Goal: Communication & Community: Answer question/provide support

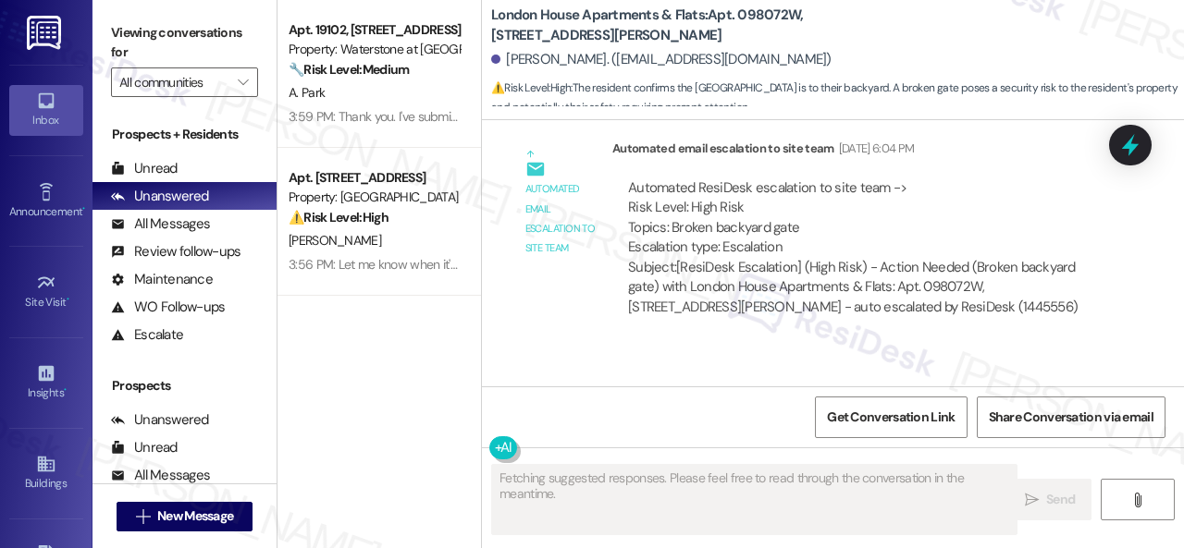
scroll to position [5277, 0]
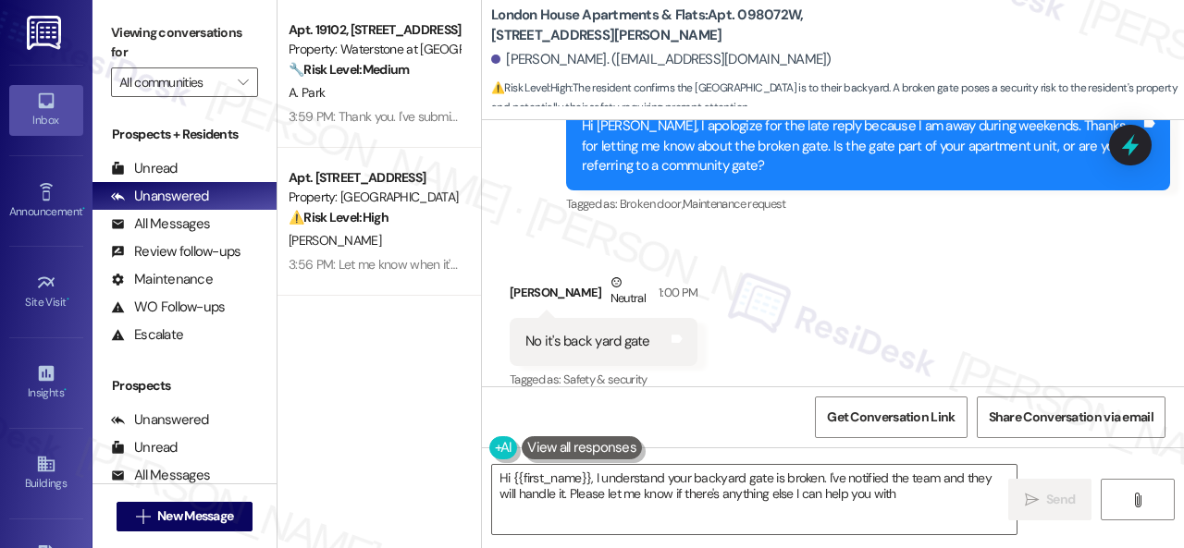
type textarea "Hi {{first_name}}, I understand your backyard gate is broken. I've notified the…"
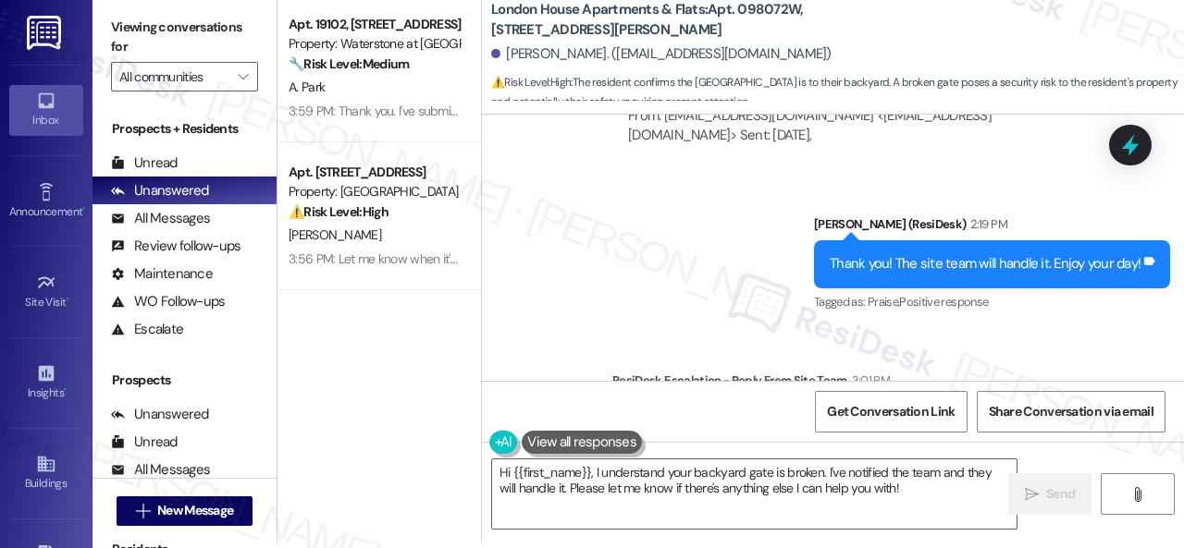
scroll to position [5977, 0]
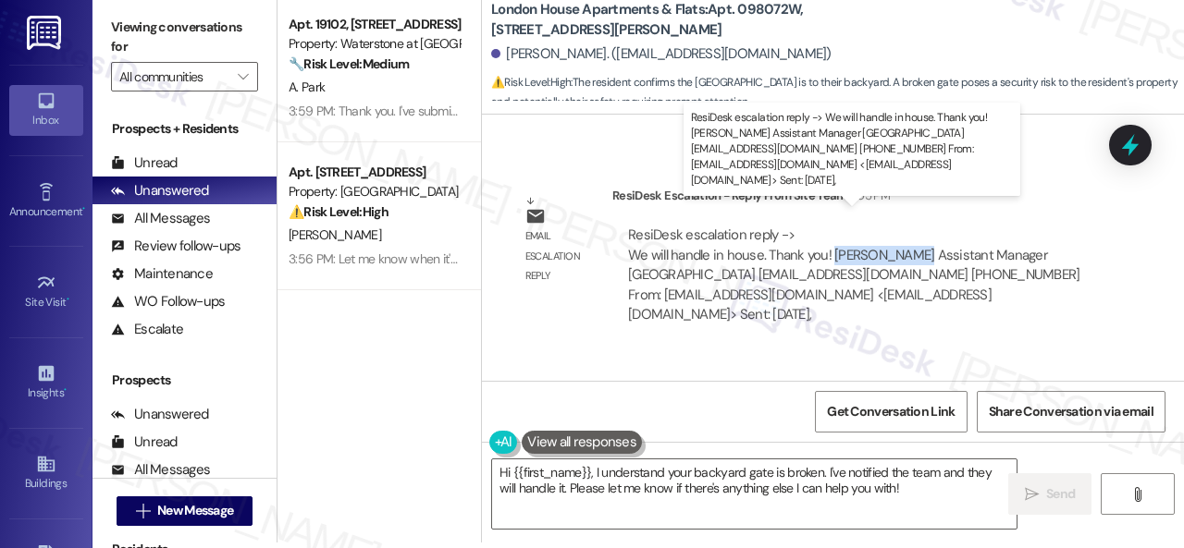
drag, startPoint x: 831, startPoint y: 234, endPoint x: 919, endPoint y: 232, distance: 88.8
click at [919, 232] on div "ResiDesk escalation reply -> We will handle in house. Thank you! Wiesje Sammis …" at bounding box center [853, 275] width 451 height 98
copy div "Wiesje Sammis"
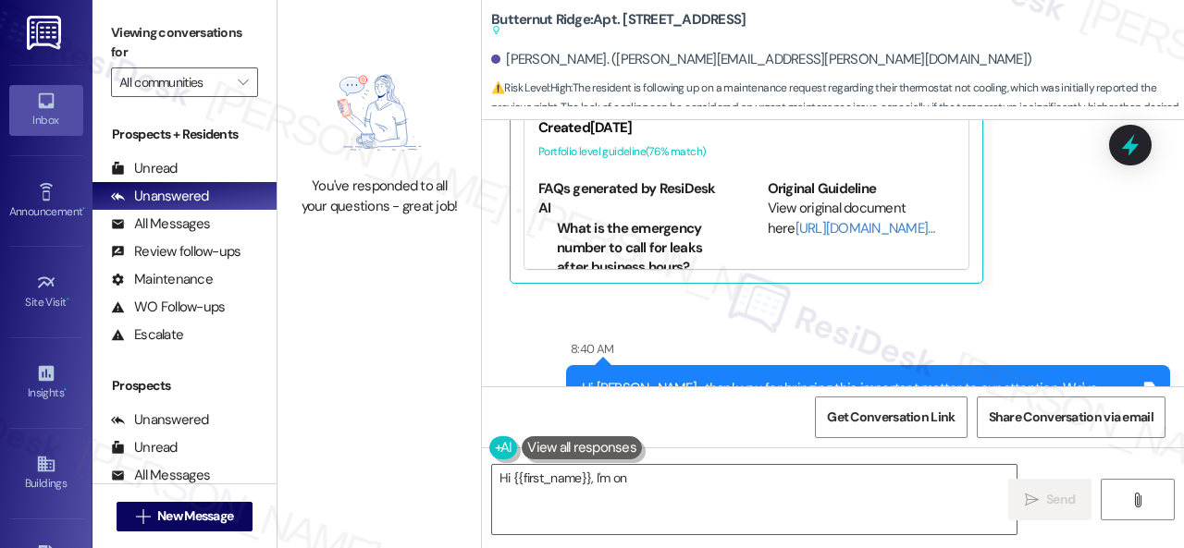
scroll to position [5123, 0]
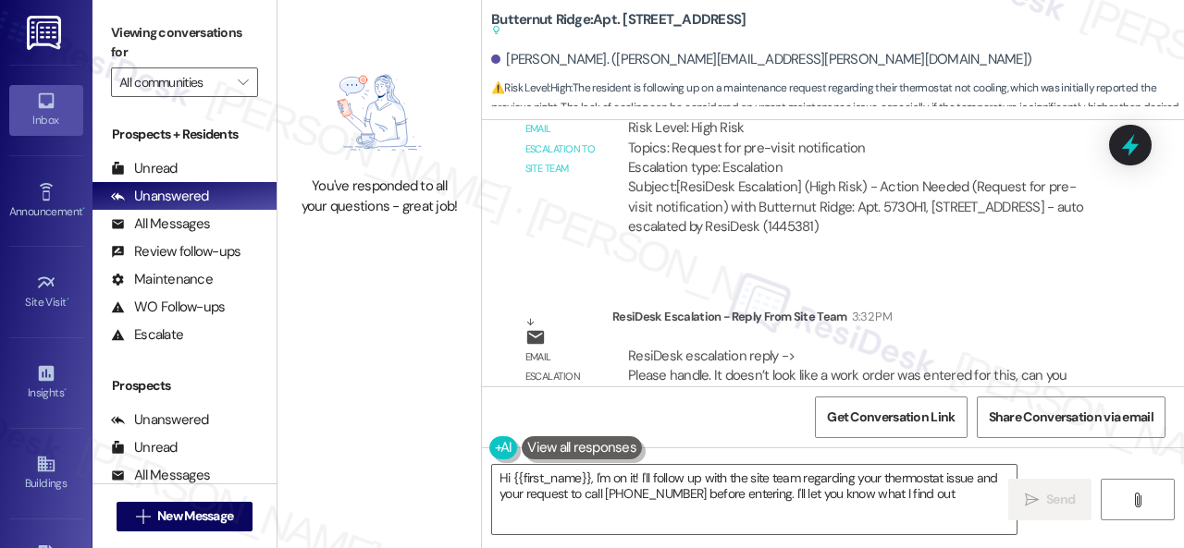
type textarea "Hi {{first_name}}, I'm on it! I'll follow up with the site team regarding your …"
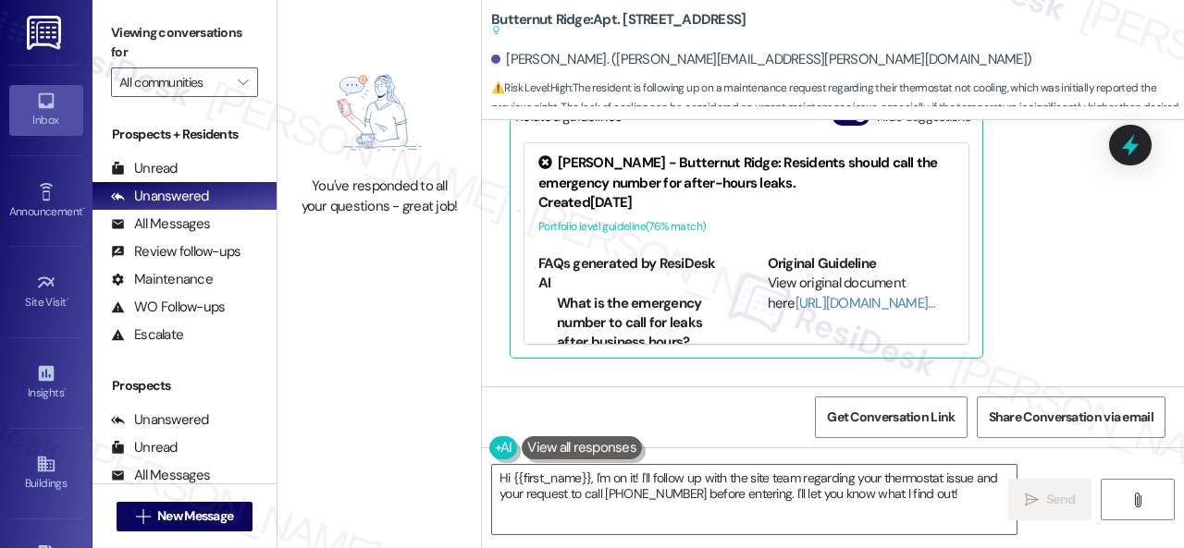
scroll to position [4750, 0]
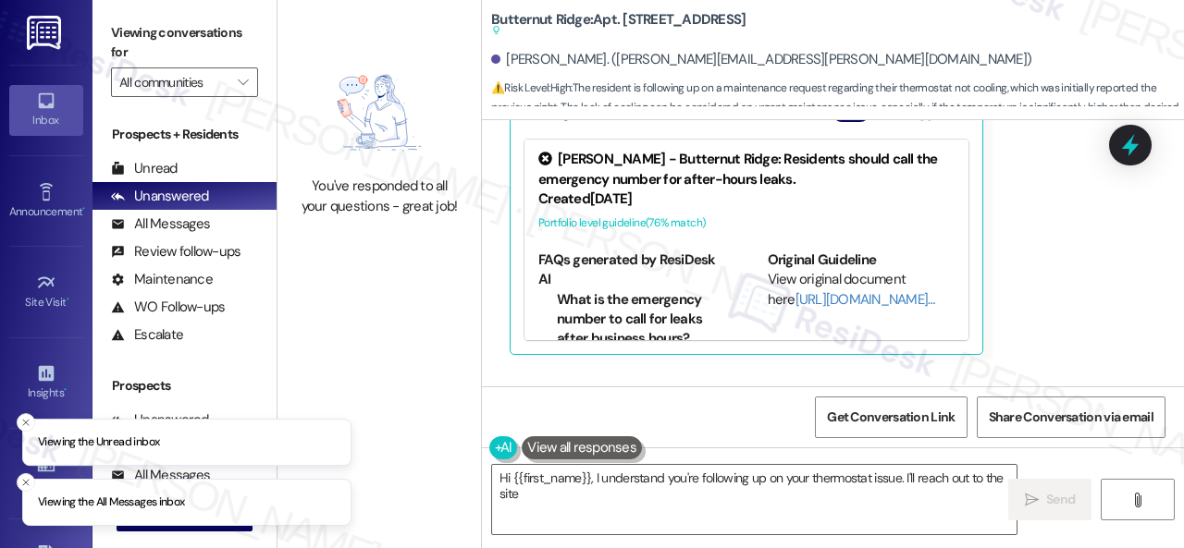
scroll to position [4753, 0]
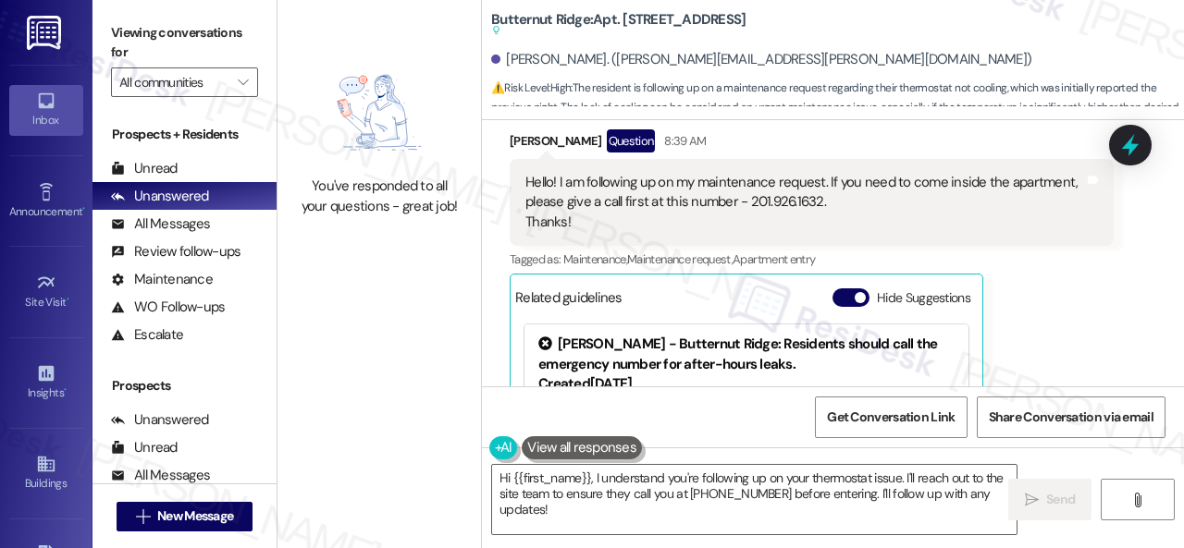
click at [528, 221] on div "Hello! I am following up on my maintenance request. If you need to come inside …" at bounding box center [804, 202] width 559 height 59
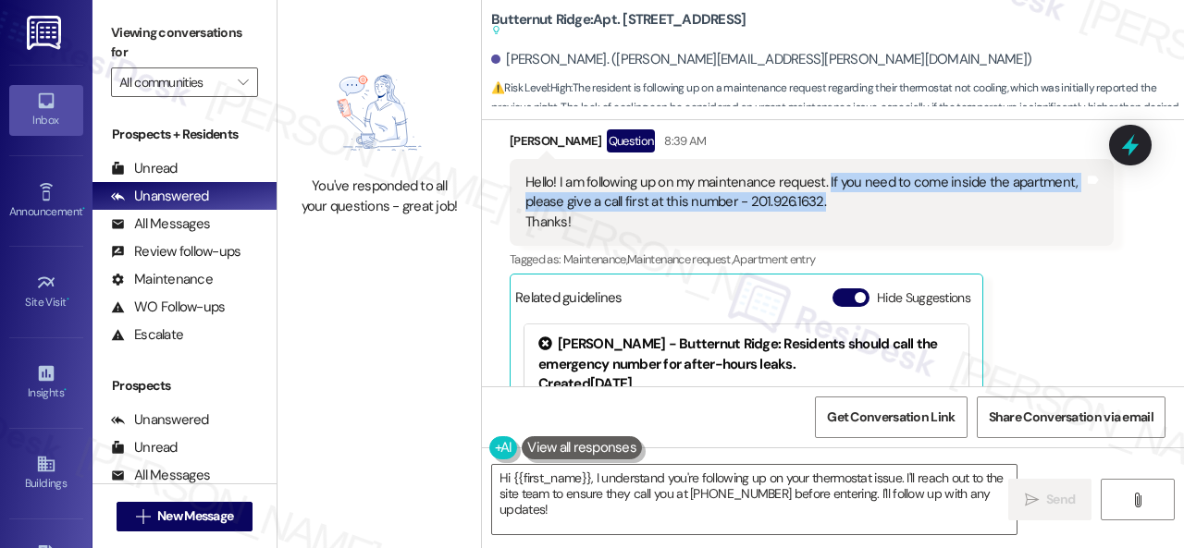
drag, startPoint x: 824, startPoint y: 199, endPoint x: 819, endPoint y: 223, distance: 24.5
click at [819, 223] on div "Hello! I am following up on my maintenance request. If you need to come inside …" at bounding box center [804, 202] width 559 height 59
copy div "If you need to come inside the apartment, please give a call first at this numb…"
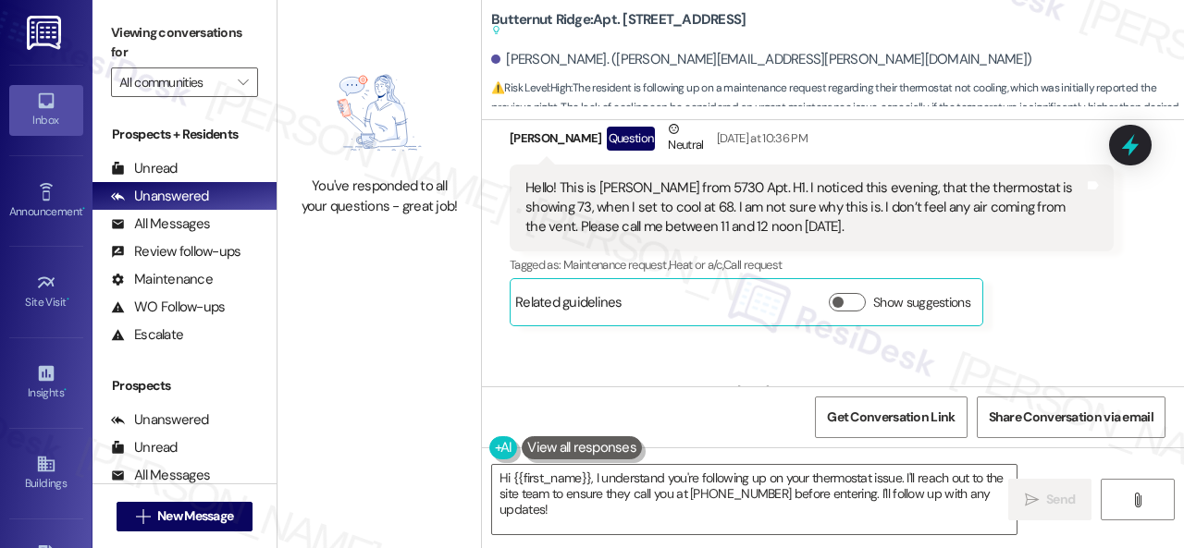
scroll to position [4013, 0]
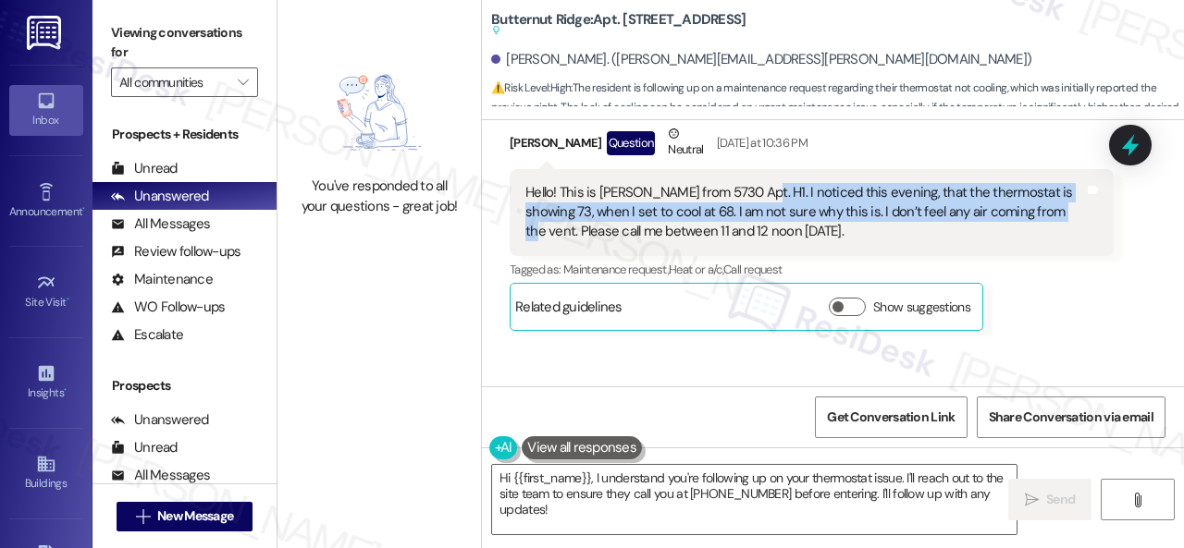
drag, startPoint x: 753, startPoint y: 208, endPoint x: 1061, endPoint y: 228, distance: 308.7
click at [1061, 228] on div "Hello! This is Herman from 5730 Apt. H1. I noticed this evening, that the therm…" at bounding box center [804, 212] width 559 height 59
copy div "I noticed this evening, that the thermostat is showing 73, when I set to cool a…"
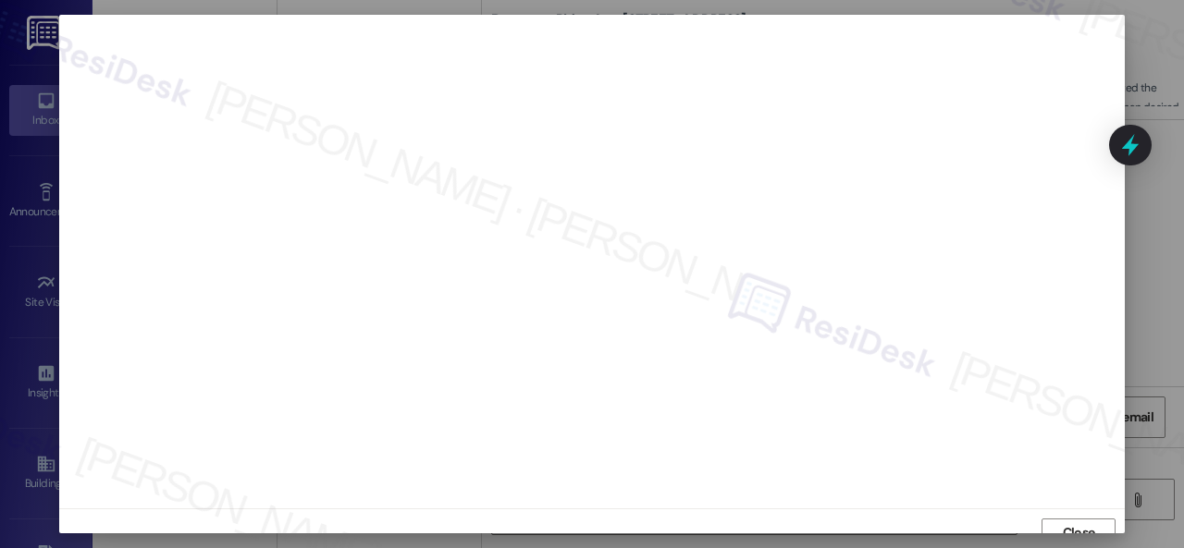
scroll to position [14, 0]
click at [1067, 518] on span "Close" at bounding box center [1079, 519] width 32 height 19
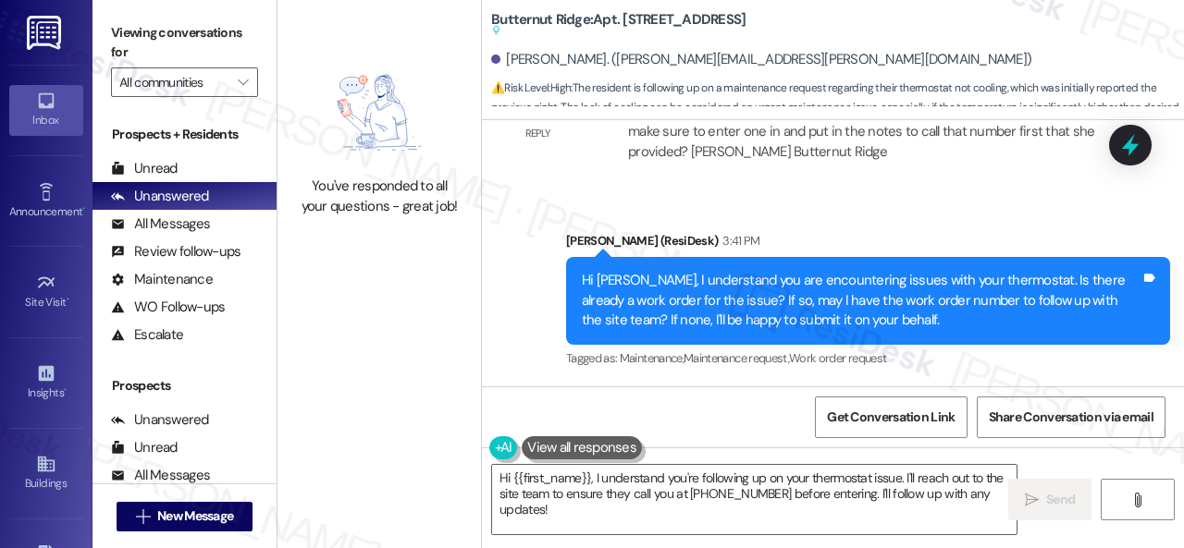
scroll to position [6, 0]
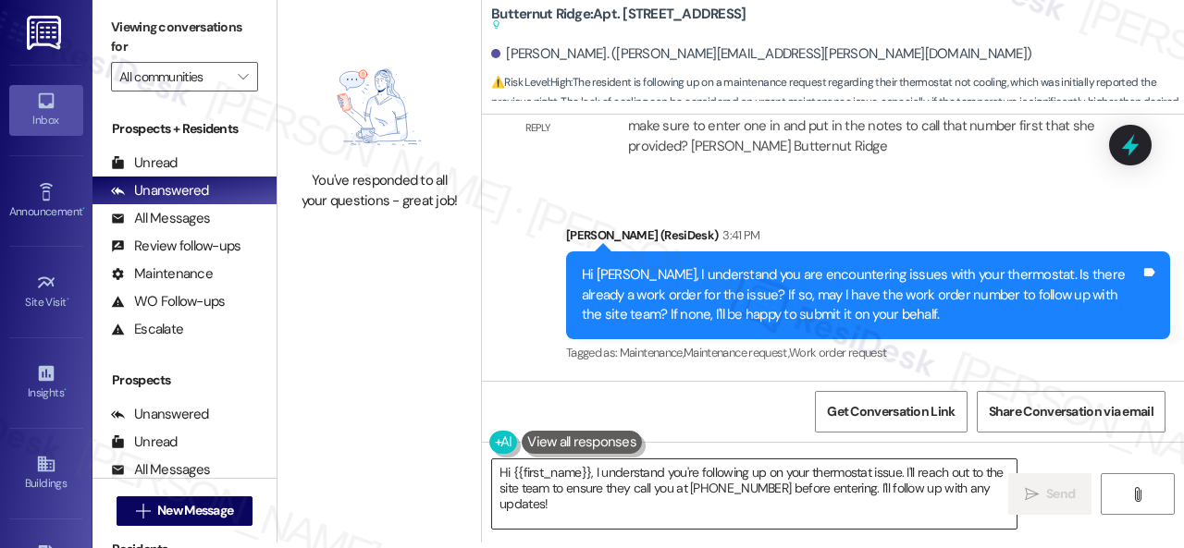
click at [785, 482] on textarea "Hi {{first_name}}, I understand you're following up on your thermostat issue. I…" at bounding box center [754, 494] width 524 height 69
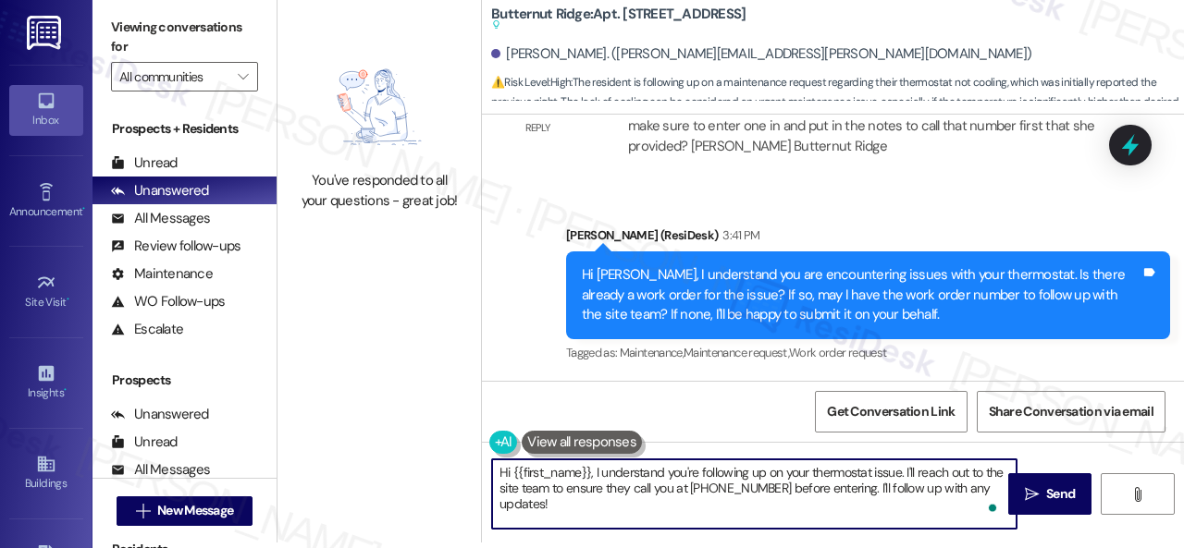
drag, startPoint x: 596, startPoint y: 474, endPoint x: 1183, endPoint y: 585, distance: 597.6
click at [1183, 548] on html "Inbox Go to Inbox Announcement • Send A Text Announcement Site Visit • Go to Si…" at bounding box center [592, 274] width 1184 height 548
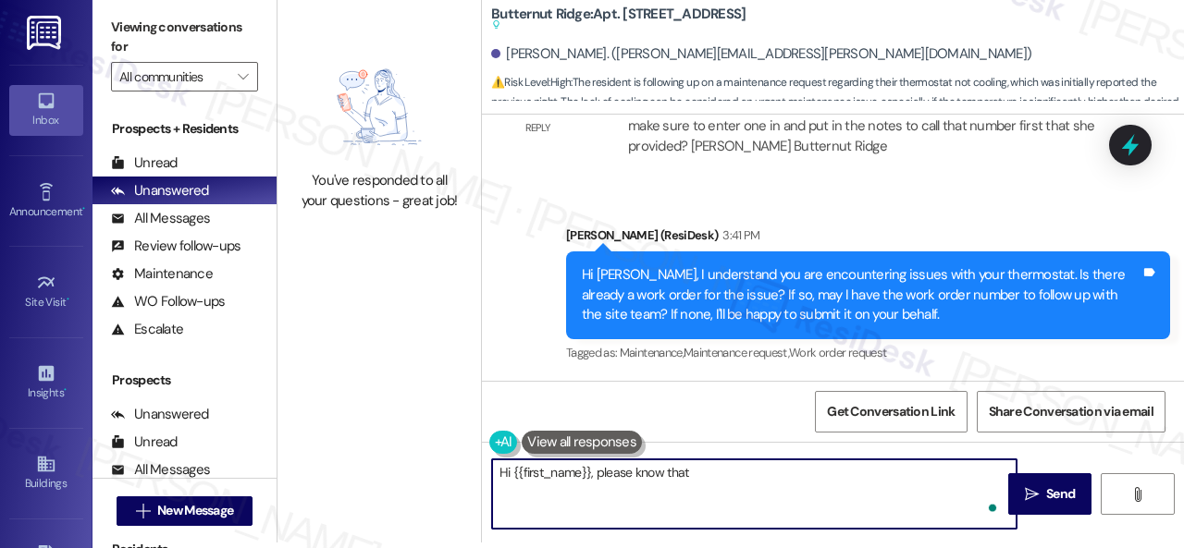
paste textarea "I've submitted a work order on your behalf and notified the site team. Please l…"
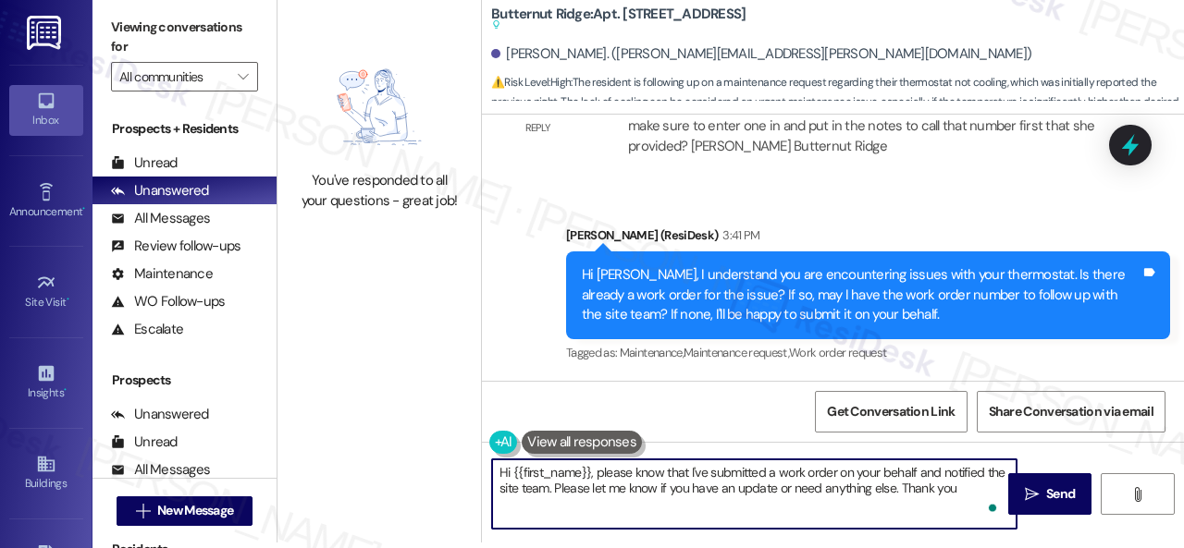
type textarea "Hi {{first_name}}, please know that I've submitted a work order on your behalf …"
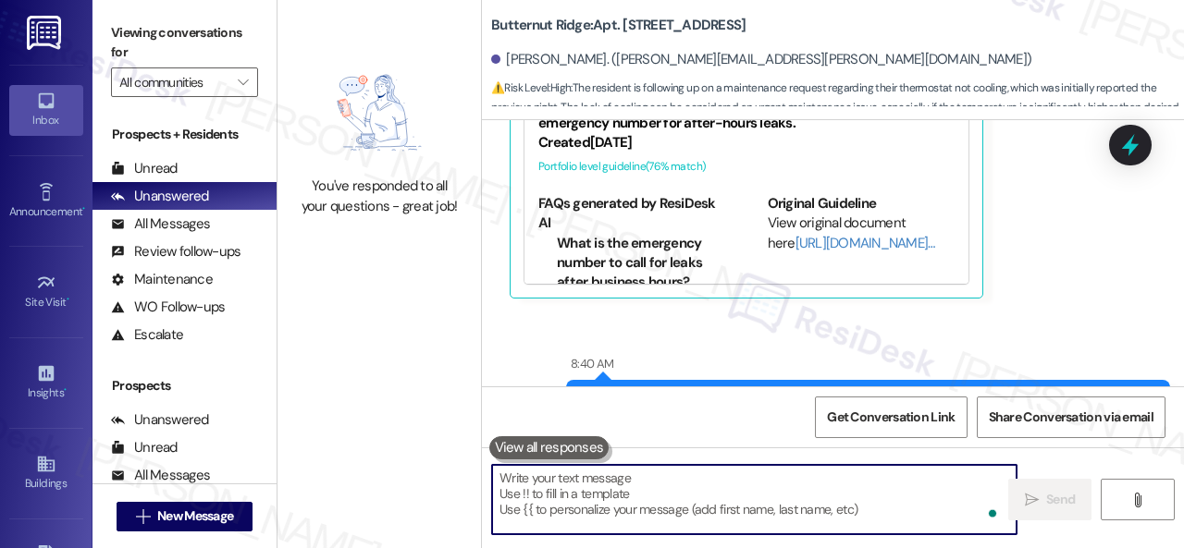
scroll to position [4938, 0]
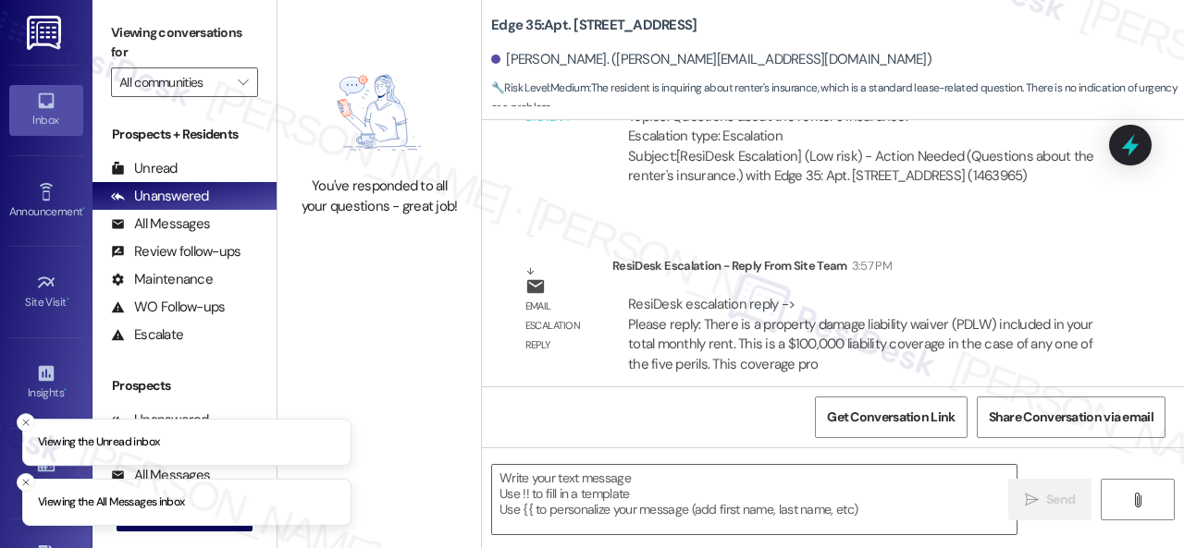
scroll to position [1334, 0]
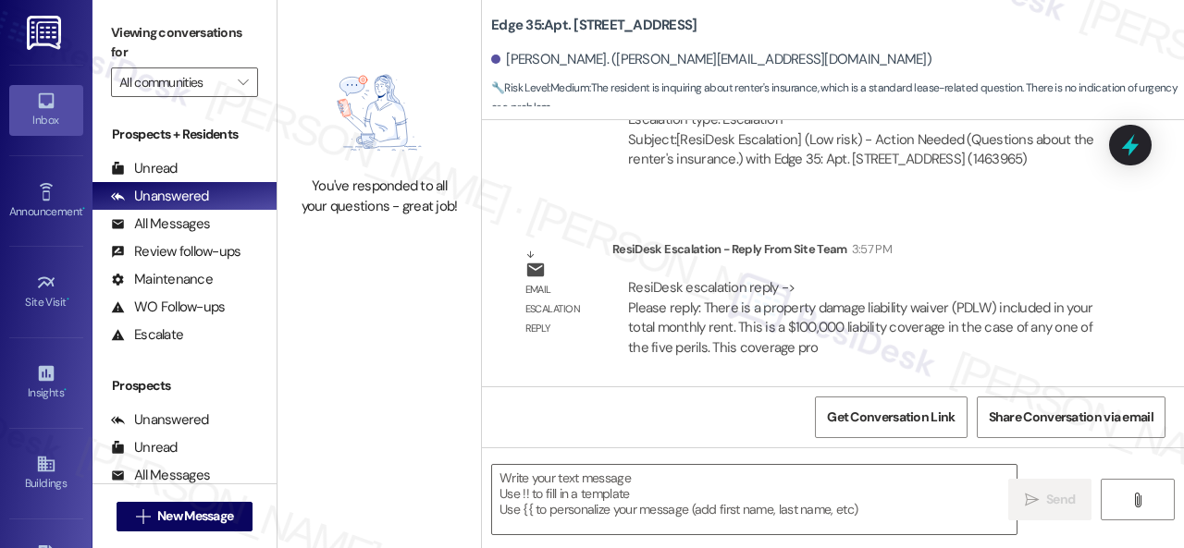
click at [551, 484] on textarea at bounding box center [754, 499] width 524 height 69
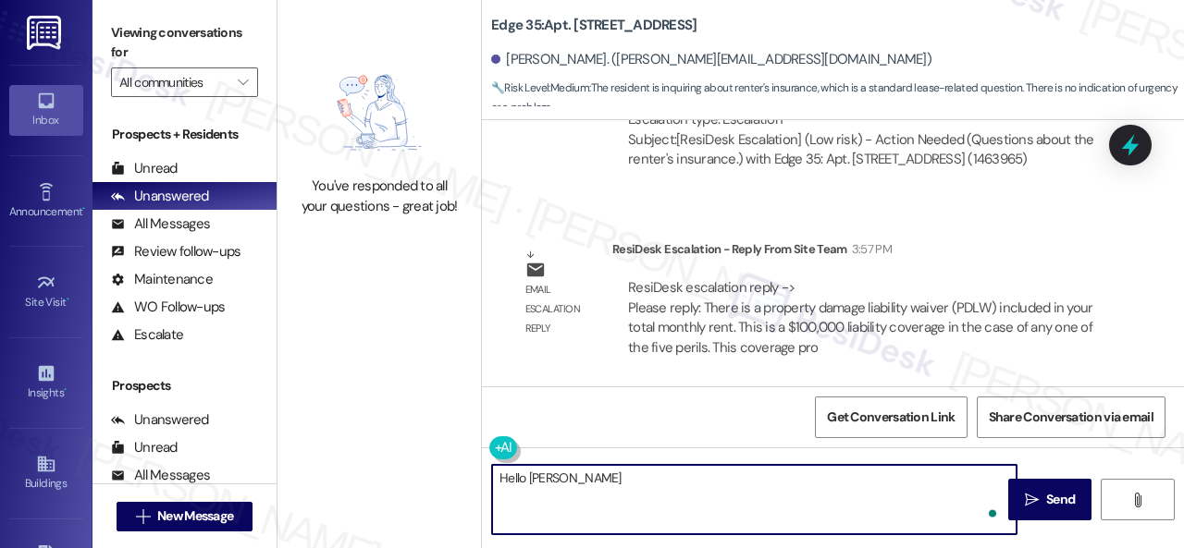
paste textarea "! The site team stated there is a property damage liability waiver (PDLW) inclu…"
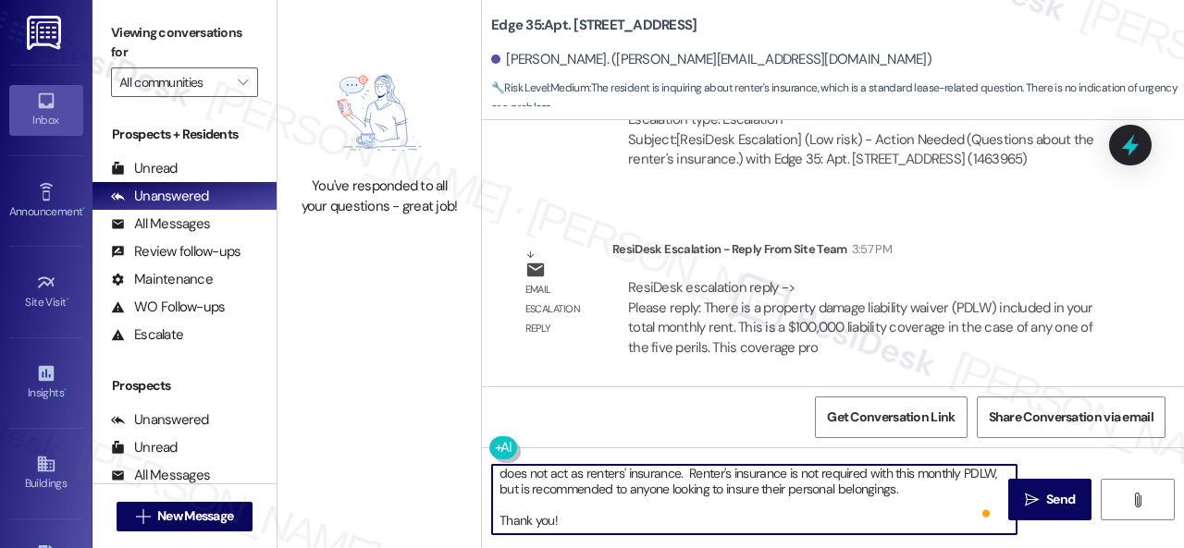
scroll to position [0, 0]
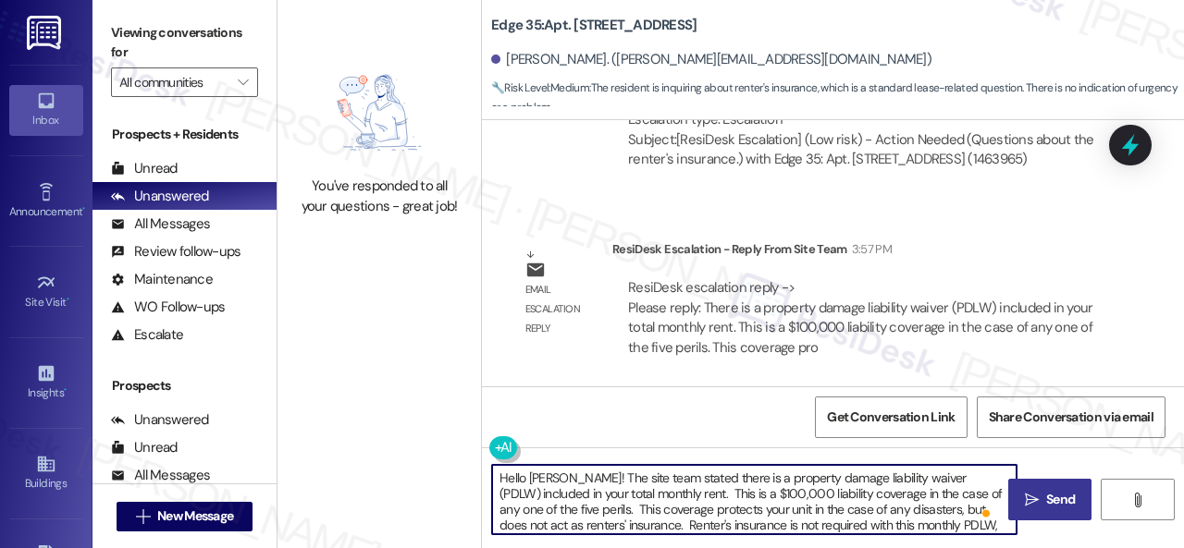
type textarea "Hello Elizabeth! The site team stated there is a property damage liability waiv…"
click at [1033, 499] on span " Send" at bounding box center [1050, 499] width 58 height 19
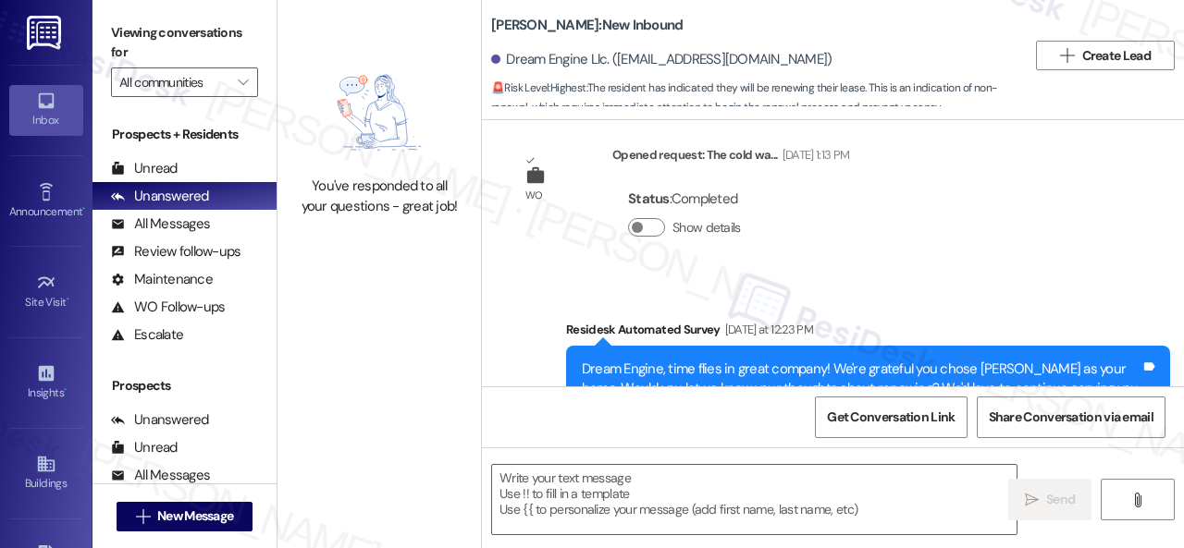
type textarea "Fetching suggested responses. Please feel free to read through the conversation…"
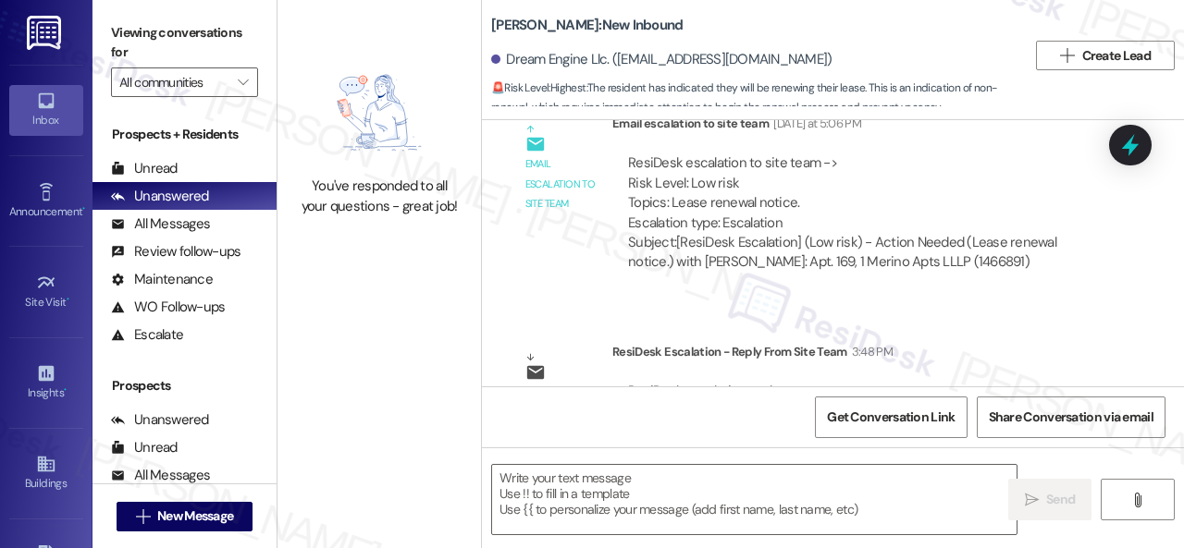
scroll to position [868, 0]
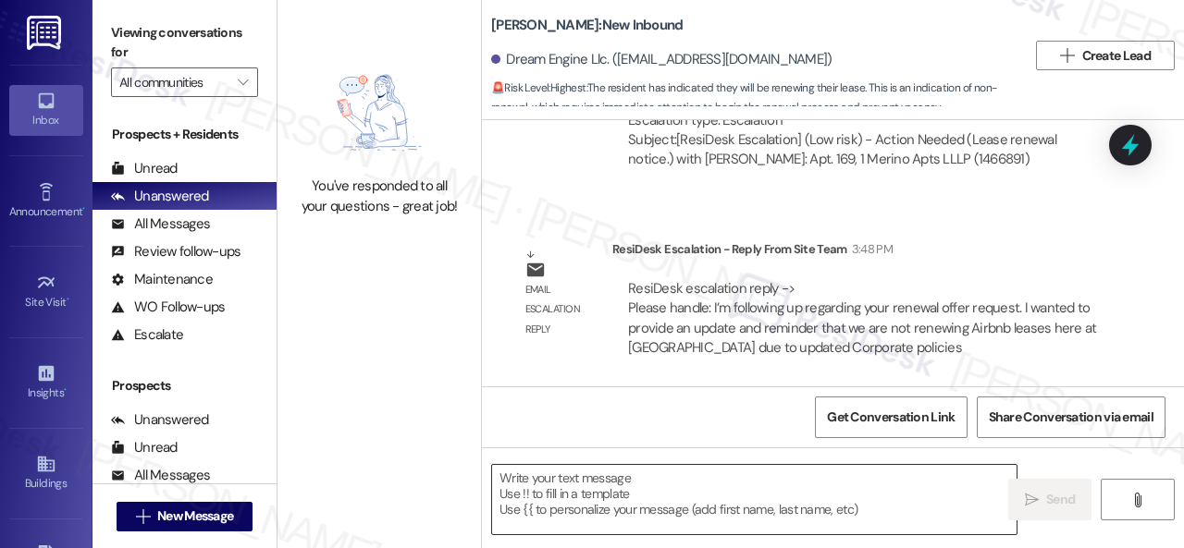
click at [585, 507] on textarea at bounding box center [754, 499] width 524 height 69
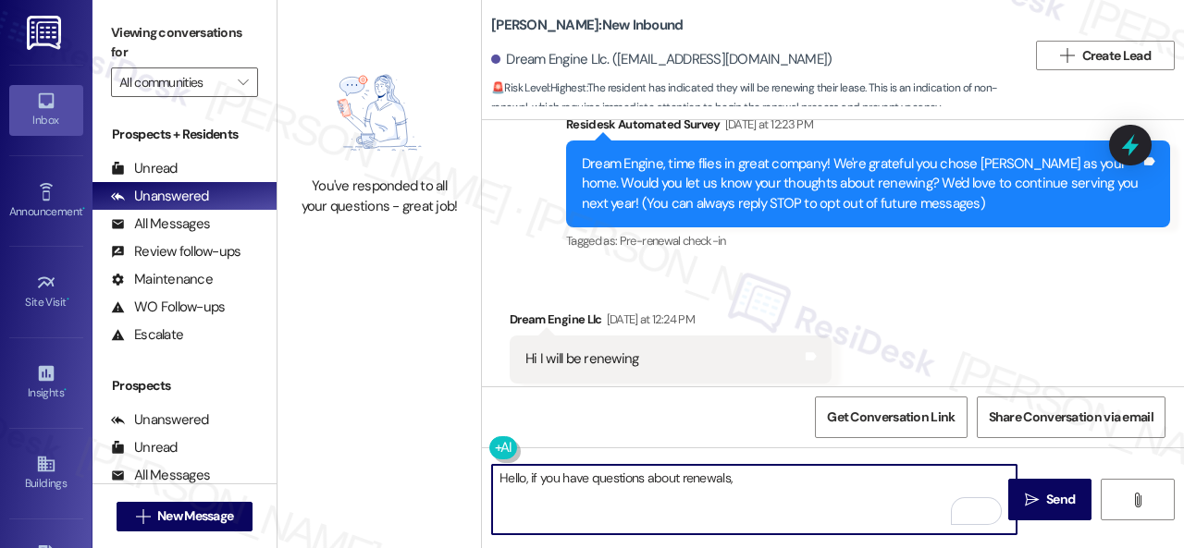
scroll to position [220, 0]
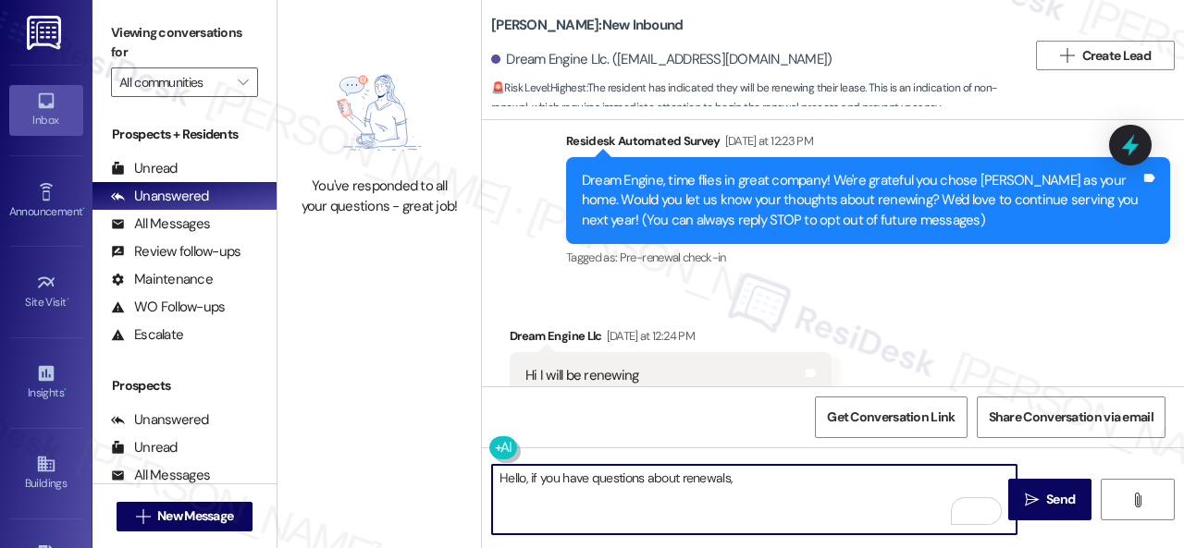
drag, startPoint x: 722, startPoint y: 479, endPoint x: 734, endPoint y: 473, distance: 13.7
click at [734, 473] on textarea "Hello, if you have questions about renewals," at bounding box center [754, 499] width 524 height 69
click at [528, 474] on textarea "Hello, if you have questions about the renewal, please call or stop by the offi…" at bounding box center [754, 499] width 524 height 69
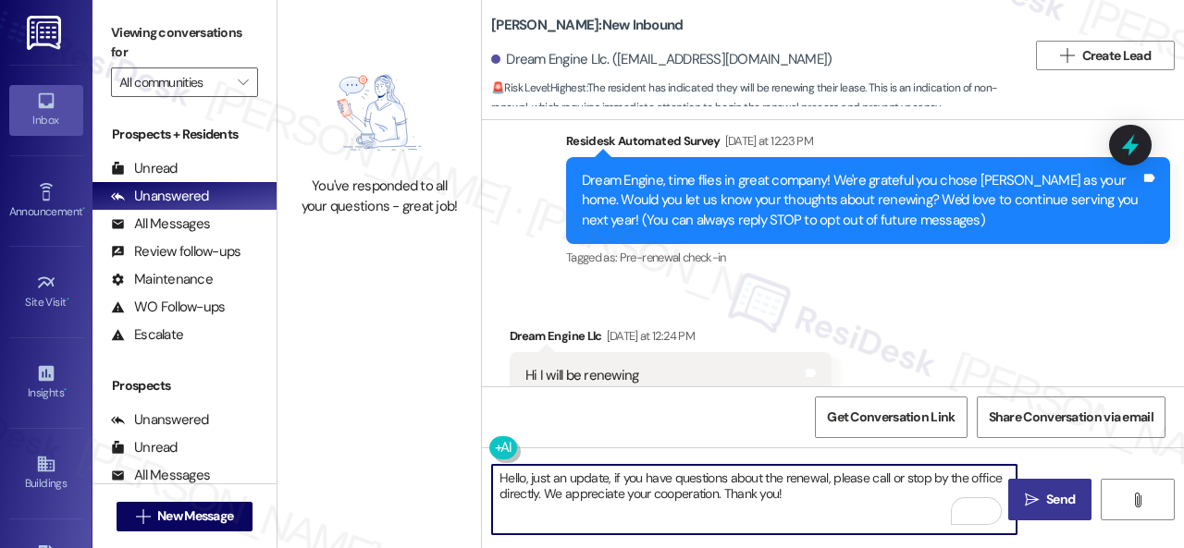
type textarea "Hello, just an update, if you have questions about the renewal, please call or …"
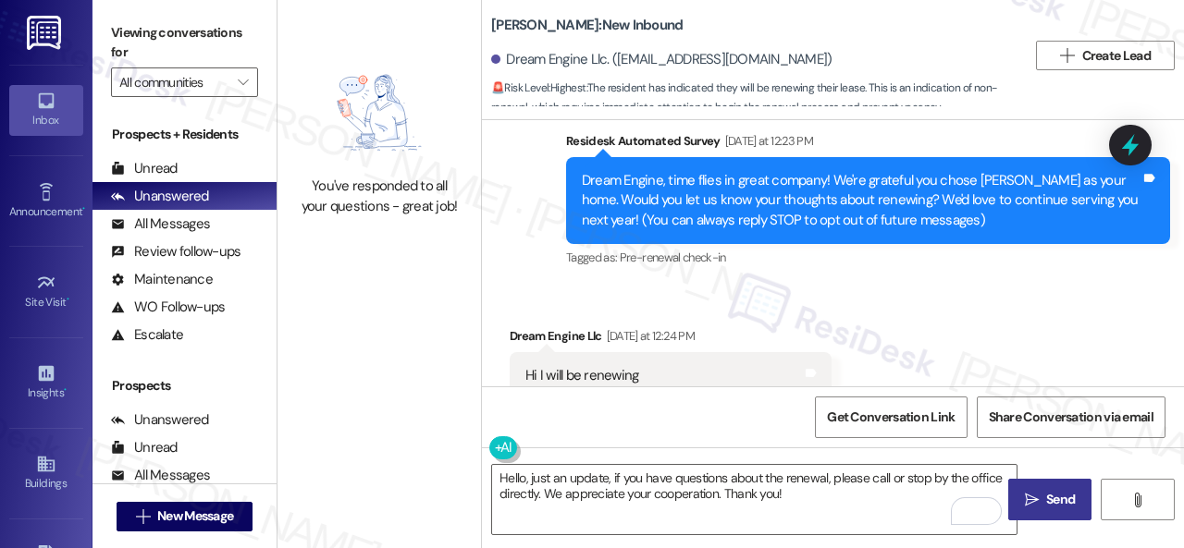
click at [1046, 504] on span "Send" at bounding box center [1060, 499] width 29 height 19
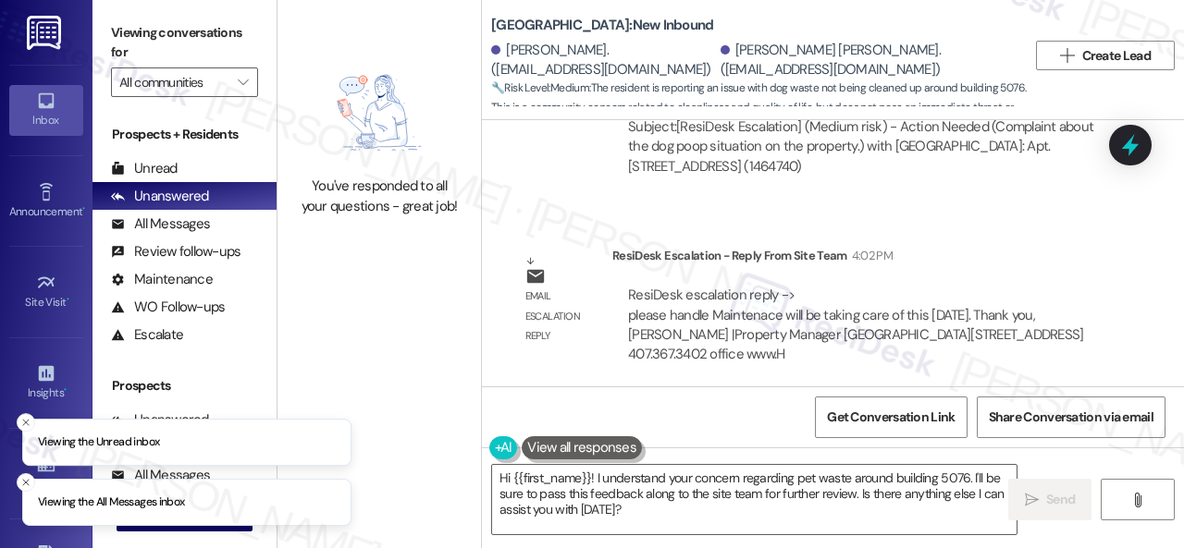
scroll to position [2162, 0]
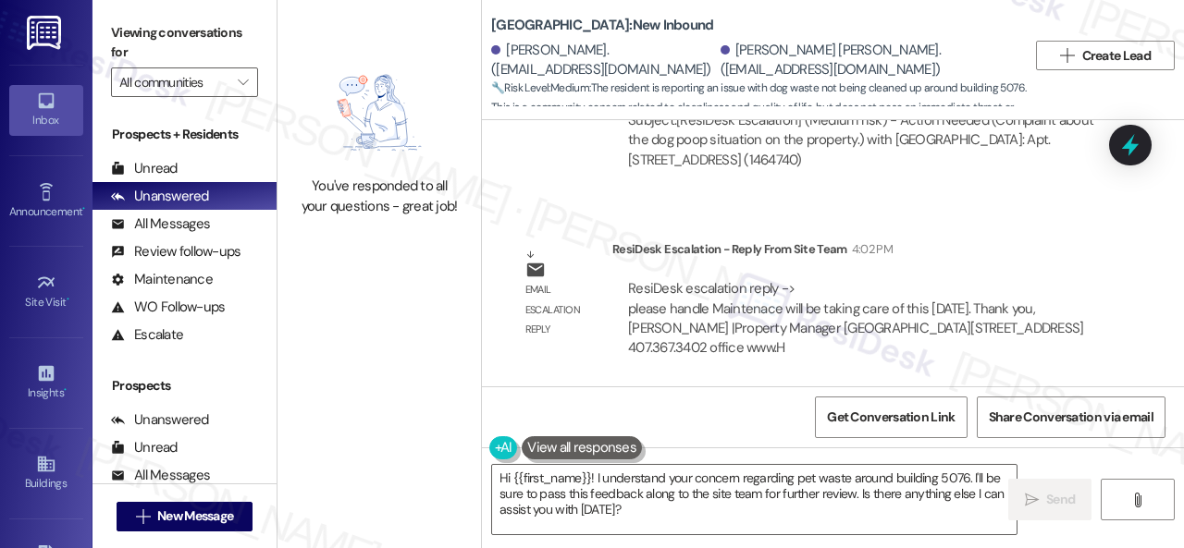
drag, startPoint x: 505, startPoint y: 476, endPoint x: 857, endPoint y: 547, distance: 359.3
click at [859, 541] on div "Hi {{first_name}}! I understand your concern regarding pet waste around buildin…" at bounding box center [833, 517] width 702 height 139
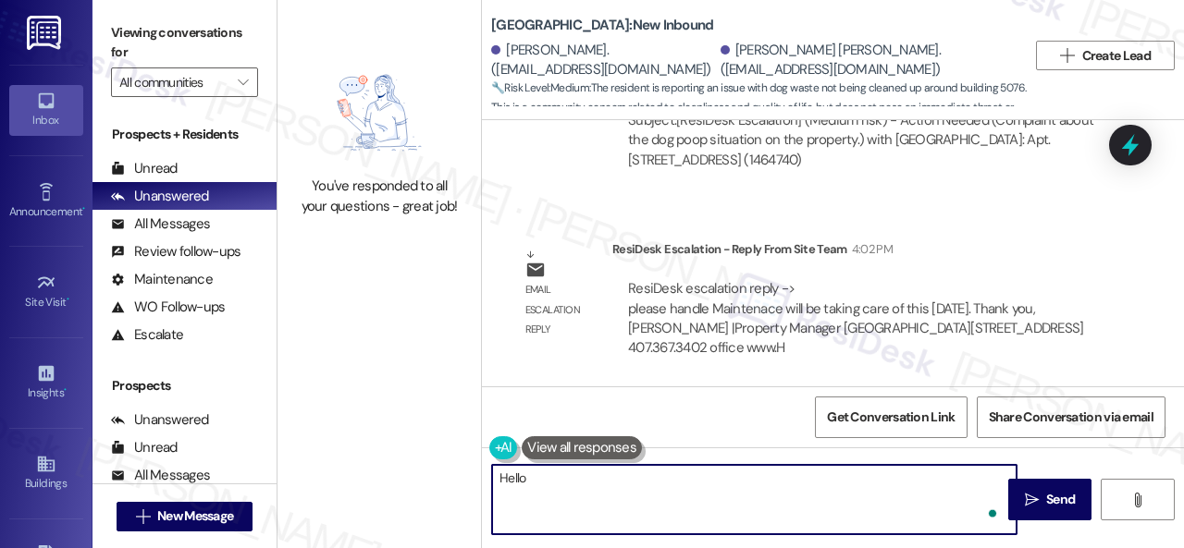
paste textarea "! The site team stated maintenance will be taking care of it [DATE]. Thank you!"
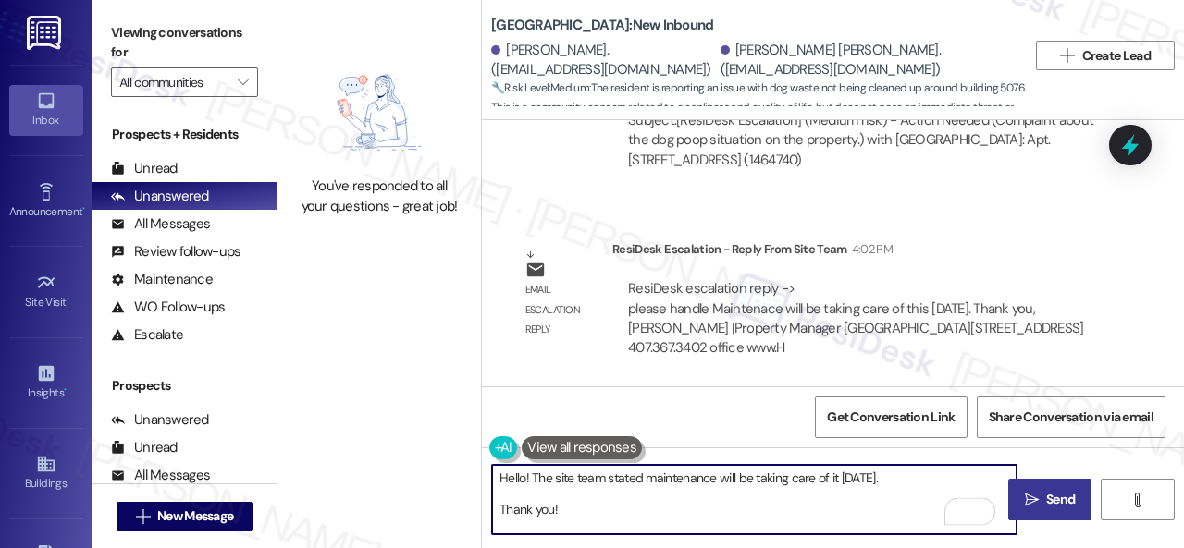
type textarea "Hello! The site team stated maintenance will be taking care of it [DATE]. Thank…"
click at [1046, 492] on span "Send" at bounding box center [1060, 499] width 29 height 19
